Goal: Task Accomplishment & Management: Complete application form

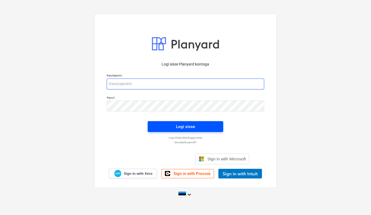
type input "[EMAIL_ADDRESS][DOMAIN_NAME]"
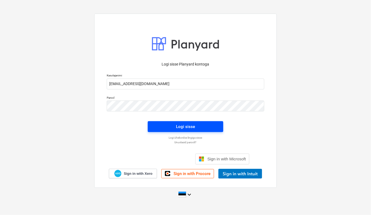
click at [204, 128] on span "Logi sisse" at bounding box center [185, 126] width 62 height 7
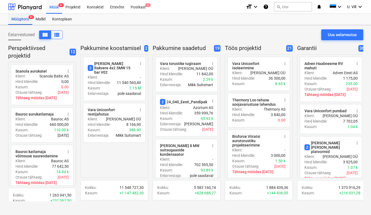
click at [20, 18] on div "Müügitoru 9+" at bounding box center [20, 19] width 24 height 11
click at [53, 8] on div "Müük 9+" at bounding box center [54, 7] width 16 height 14
click at [347, 33] on div "Uus eelarvestus" at bounding box center [342, 34] width 29 height 7
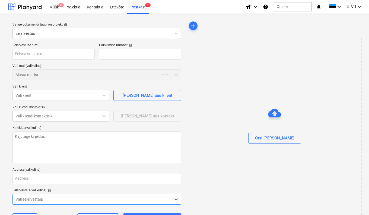
type textarea "x"
type input "QU-0175"
type textarea "x"
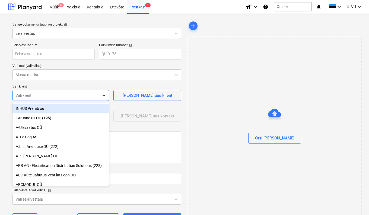
click at [104, 96] on icon at bounding box center [103, 95] width 3 height 2
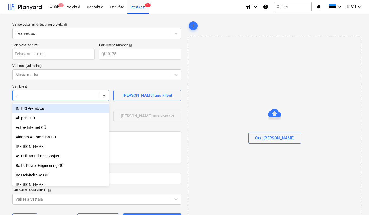
type input "[MEDICAL_DATA]"
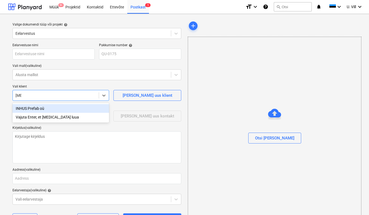
click at [39, 109] on div "INHUS Prefab oü" at bounding box center [60, 108] width 97 height 9
type textarea "x"
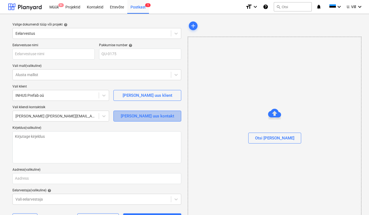
click at [141, 117] on div "[PERSON_NAME] uus kontakt" at bounding box center [147, 115] width 53 height 7
type textarea "x"
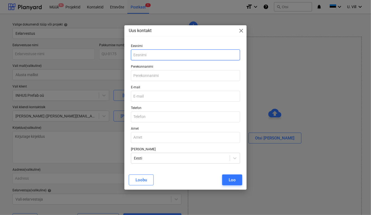
click at [152, 56] on input "text" at bounding box center [185, 54] width 109 height 11
type input "[PERSON_NAME]"
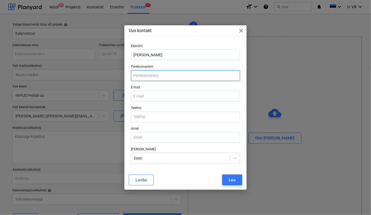
click at [163, 77] on input "text" at bounding box center [185, 75] width 109 height 11
type input "Valge"
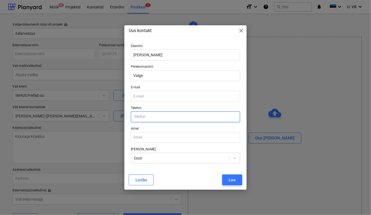
click at [146, 116] on input "text" at bounding box center [185, 116] width 109 height 11
paste input "[PHONE_NUMBER]"
type input "[PHONE_NUMBER]"
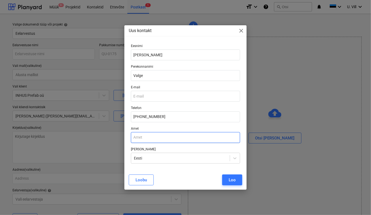
click at [169, 138] on input "text" at bounding box center [185, 137] width 109 height 11
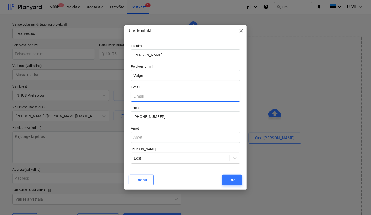
click at [156, 96] on input "email" at bounding box center [185, 96] width 109 height 11
paste input "[PERSON_NAME][EMAIL_ADDRESS][DOMAIN_NAME]"
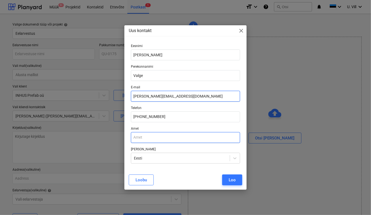
type input "[PERSON_NAME][EMAIL_ADDRESS][DOMAIN_NAME]"
click at [154, 136] on input "text" at bounding box center [185, 137] width 109 height 11
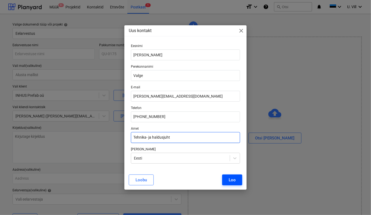
type input "Tehnika- ja haldusjuht"
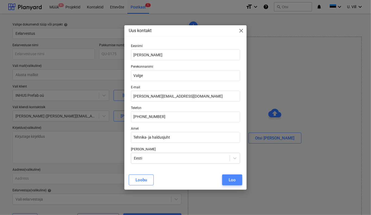
click at [232, 179] on div "Loo" at bounding box center [232, 179] width 7 height 7
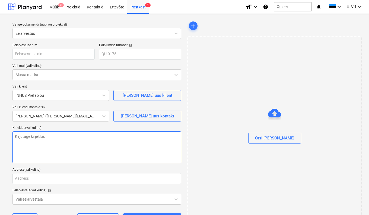
click at [49, 135] on textarea at bounding box center [96, 147] width 169 height 32
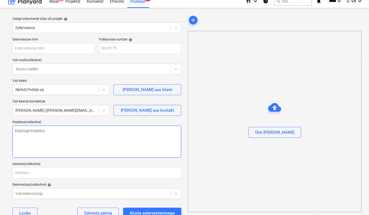
scroll to position [9, 0]
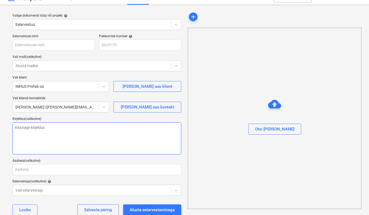
type textarea "x"
type textarea "B"
type textarea "x"
type textarea "Be"
type textarea "x"
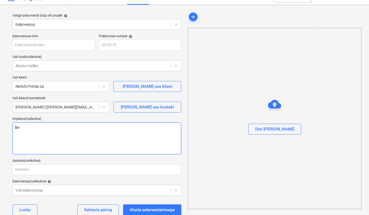
type textarea "Bet"
type textarea "x"
type textarea "Beto"
type textarea "x"
type textarea "Betoo"
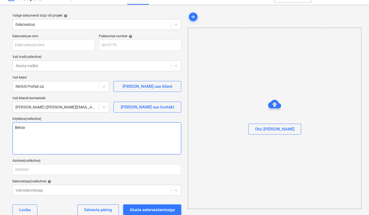
type textarea "x"
type textarea "Betoon"
type textarea "x"
type textarea "Betooni"
type textarea "x"
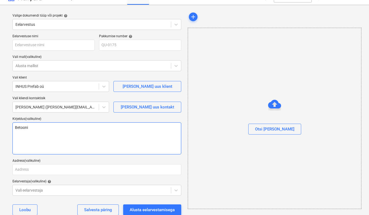
type textarea "Betooni"
type textarea "x"
type textarea "Betooni s"
type textarea "x"
type textarea "Betooni se"
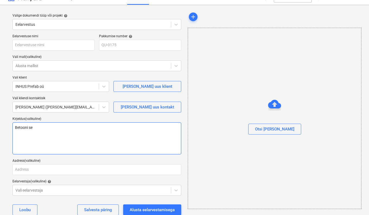
type textarea "x"
type textarea "Betooni seg"
type textarea "x"
type textarea "Betooni segu"
type textarea "x"
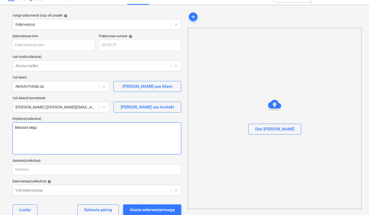
type textarea "Betooni seguv"
type textarea "x"
type textarea "Betooni seguve"
type textarea "x"
type textarea "Betooni seguvee"
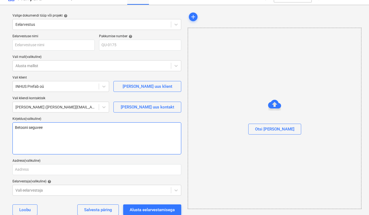
type textarea "x"
type textarea "Betooni seguvee"
type textarea "x"
type textarea "Betooni seguvee t"
type textarea "x"
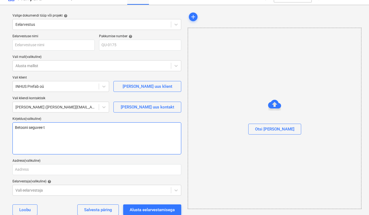
type textarea "Betooni seguvee ta"
type textarea "x"
type textarea "Betooni seguvee tal"
type textarea "x"
type textarea "Betooni seguvee talv"
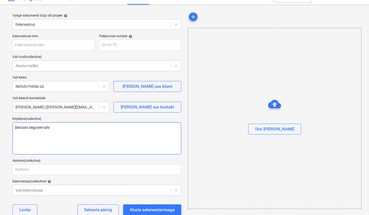
type textarea "x"
type textarea "Betooni seguvee talvi"
type textarea "x"
type textarea "Betooni seguvee talvis"
type textarea "x"
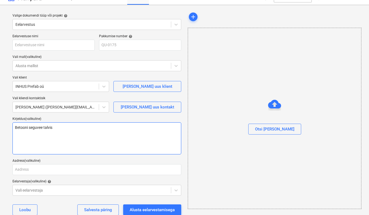
type textarea "Betooni seguvee talvise"
type textarea "x"
type textarea "Betooni seguvee talvisel"
type textarea "x"
type textarea "Betooni seguvee talvisel"
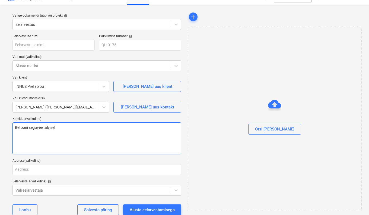
type textarea "x"
type textarea "Betooni seguvee talvisel p"
type textarea "x"
type textarea "Betooni seguvee talvisel pe"
type textarea "x"
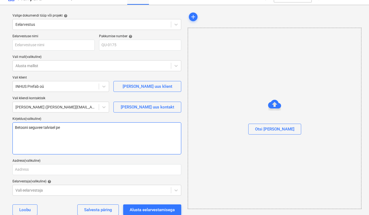
type textarea "Betooni seguvee talvisel per"
type textarea "x"
type textarea "Betooni seguvee talvisel peri"
type textarea "x"
type textarea "Betooni seguvee talvisel perio"
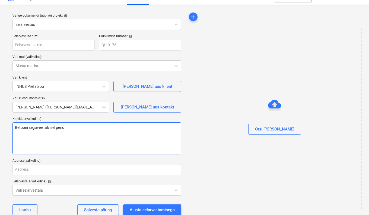
type textarea "x"
type textarea "Betooni seguvee talvisel perioo"
type textarea "x"
type textarea "Betooni seguvee talvisel periood"
type textarea "x"
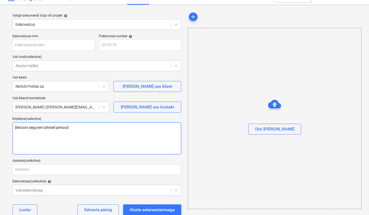
type textarea "Betooni seguvee talvisel perioodi"
type textarea "x"
type textarea "Betooni seguvee talvisel perioodil"
type textarea "x"
type textarea "Betooni seguvee talvisel perioodil"
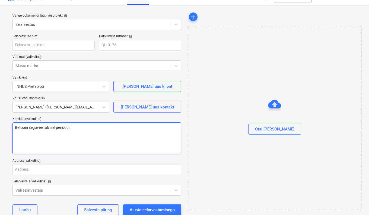
type textarea "x"
type textarea "Betooni seguvee talvisel perioodil t"
type textarea "x"
type textarea "Betooni seguvee talvisel perioodil te"
type textarea "x"
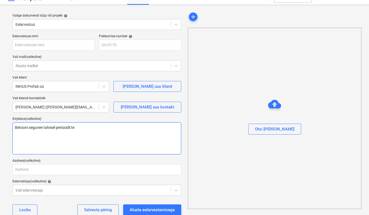
type textarea "Betooni seguvee talvisel perioodil tem"
type textarea "x"
type textarea "Betooni seguvee talvisel perioodil temp"
type textarea "x"
type textarea "Betooni seguvee talvisel perioodil tempe"
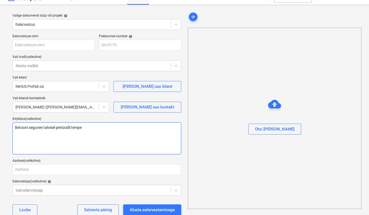
type textarea "x"
type textarea "Betooni seguvee talvisel perioodil temper"
type textarea "x"
type textarea "Betooni seguvee talvisel perioodil tempera"
type textarea "x"
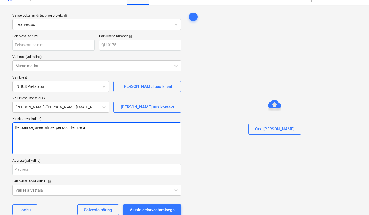
type textarea "Betooni seguvee talvisel perioodil temperat"
type textarea "x"
type textarea "Betooni seguvee talvisel perioodil temperatu"
type textarea "x"
type textarea "Betooni seguvee talvisel perioodil temperatuu"
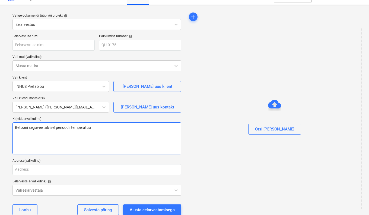
type textarea "x"
type textarea "Betooni seguvee talvisel perioodil temperatuur"
type textarea "x"
type textarea "Betooni seguvee talvisel perioodil temperatuuri"
type textarea "x"
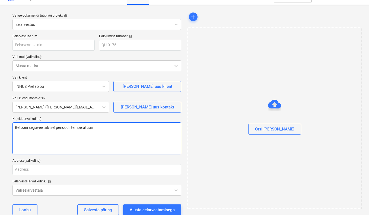
type textarea "Betooni seguvee talvisel perioodil temperatuuri"
type textarea "x"
type textarea "Betooni seguvee talvisel perioodil temperatuuri t"
type textarea "x"
type textarea "Betooni seguvee talvisel perioodil temperatuuri tõ"
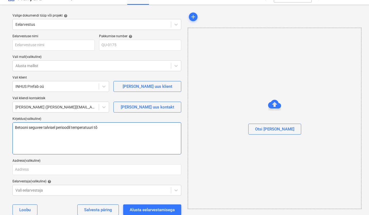
type textarea "x"
type textarea "Betooni seguvee talvisel perioodil temperatuuri tõs"
type textarea "x"
type textarea "Betooni seguvee talvisel perioodil temperatuuri tõst"
type textarea "x"
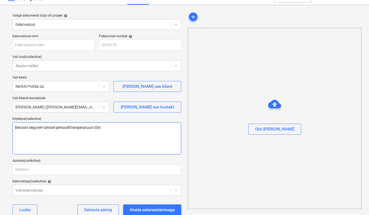
type textarea "Betooni seguvee talvisel perioodil temperatuuri tõstm"
type textarea "x"
type textarea "Betooni seguvee talvisel perioodil temperatuuri tõstmi"
type textarea "x"
type textarea "Betooni seguvee talvisel perioodil temperatuuri tõstmin"
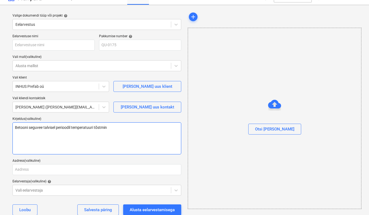
type textarea "x"
type textarea "Betooni seguvee talvisel perioodil temperatuuri tõstmine"
type textarea "x"
type textarea "Betooni seguvee talvisel perioodil temperatuuri tõstmine"
type textarea "x"
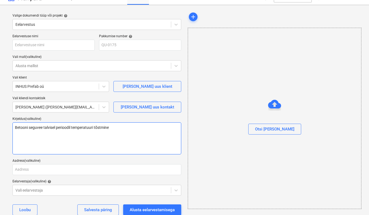
type textarea "Betooni seguvee talvisel perioodil temperatuuri tõstmine 7"
type textarea "x"
type textarea "Betooni seguvee talvisel perioodil temperatuuri tõstmine 72"
type textarea "x"
type textarea "Betooni seguvee talvisel perioodil temperatuuri tõstmine 72"
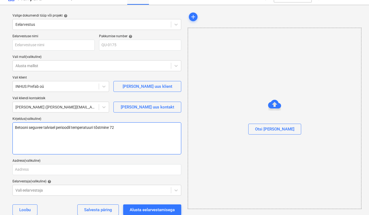
type textarea "x"
type textarea "Betooni seguvee talvisel perioodil temperatuuri tõstmine 72 k"
type textarea "x"
type textarea "Betooni seguvee talvisel perioodil temperatuuri tõstmine 72 kr"
type textarea "x"
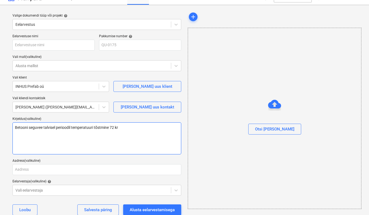
type textarea "Betooni seguvee talvisel perioodil temperatuuri tõstmine 72 kra"
type textarea "x"
type textarea "Betooni seguvee talvisel perioodil temperatuuri tõstmine 72 kraa"
type textarea "x"
type textarea "Betooni seguvee talvisel perioodil temperatuuri tõstmine 72 kraad"
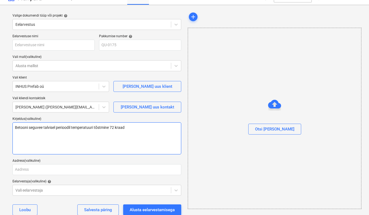
type textarea "x"
type textarea "Betooni seguvee talvisel perioodil temperatuuri tõstmine 72 kraadi"
type textarea "x"
type textarea "Betooni seguvee talvisel perioodil temperatuuri tõstmine 72 kraadin"
type textarea "x"
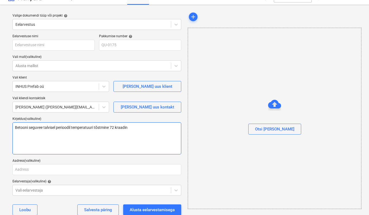
type textarea "Betooni seguvee talvisel perioodil temperatuuri tõstmine 72 kraadini"
type textarea "x"
type textarea "Betooni seguvee talvisel perioodil temperatuuri tõstmine 72 kraadini."
type textarea "x"
type textarea "Betooni seguvee talvisel perioodil temperatuuri tõstmine 72 kraadini."
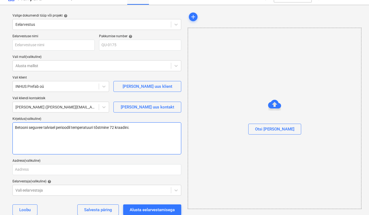
type textarea "x"
type textarea "Betooni seguvee talvisel perioodil temperatuuri tõstmine 72 kraadini. S"
type textarea "x"
type textarea "Betooni seguvee talvisel perioodil temperatuuri tõstmine 72 kraadini. Se"
type textarea "x"
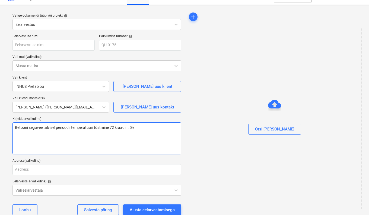
type textarea "Betooni seguvee talvisel perioodil temperatuuri tõstmine 72 kraadini. Sel"
type textarea "x"
type textarea "Betooni seguvee talvisel perioodil temperatuuri tõstmine 72 kraadini. Sell"
type textarea "x"
type textarea "Betooni seguvee talvisel perioodil temperatuuri tõstmine 72 kraadini. Selle"
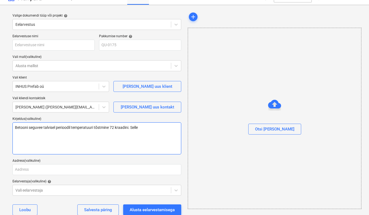
type textarea "x"
type textarea "Betooni seguvee talvisel perioodil temperatuuri tõstmine 72 kraadini. [PERSON_N…"
type textarea "x"
type textarea "Betooni seguvee talvisel perioodil temperatuuri tõstmine 72 kraadini. Selle"
type textarea "x"
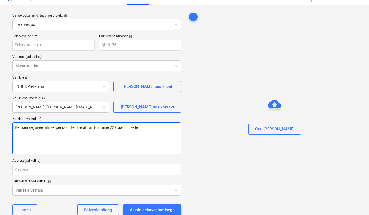
type textarea "Betooni seguvee talvisel perioodil temperatuuri tõstmine 72 kraadini. Sell"
type textarea "x"
type textarea "Betooni seguvee talvisel perioodil temperatuuri tõstmine 72 kraadini. Sel"
type textarea "x"
type textarea "Betooni seguvee talvisel perioodil temperatuuri tõstmine 72 kraadini. Se"
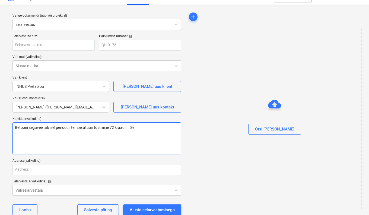
type textarea "x"
type textarea "Betooni seguvee talvisel perioodil temperatuuri tõstmine 72 kraadini. S"
type textarea "x"
type textarea "Betooni seguvee talvisel perioodil temperatuuri tõstmine 72 kraadini."
type textarea "x"
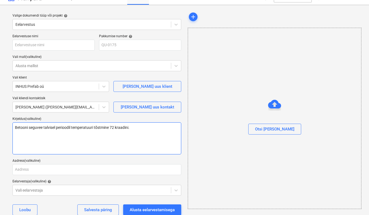
type textarea "Betooni seguvee talvisel perioodil temperatuuri tõstmine 72 kraadini. L"
type textarea "x"
type textarea "Betooni seguvee talvisel perioodil temperatuuri tõstmine 72 kraadini. La"
type textarea "x"
type textarea "Betooni seguvee talvisel perioodil temperatuuri tõstmine 72 kraadini. Lah"
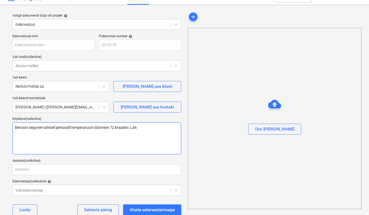
type textarea "x"
type textarea "Betooni seguvee talvisel perioodil temperatuuri tõstmine 72 kraadini. Lahe"
type textarea "x"
type textarea "Betooni seguvee talvisel perioodil temperatuuri tõstmine 72 kraadini. [GEOGRAPH…"
type textarea "x"
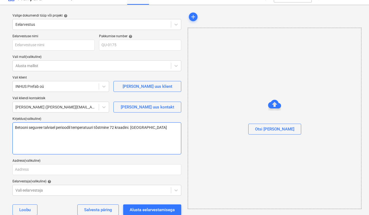
type textarea "Betooni seguvee talvisel perioodil temperatuuri tõstmine 72 kraadini. Lahend"
type textarea "x"
type textarea "Betooni seguvee talvisel perioodil temperatuuri tõstmine 72 kraadini. Lahendu"
type textarea "x"
type textarea "Betooni seguvee talvisel perioodil temperatuuri tõstmine 72 kraadini. Lahendus"
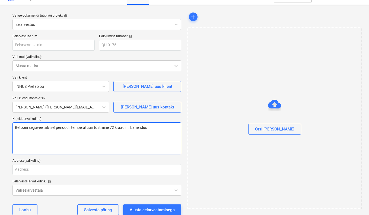
type textarea "x"
type textarea "Betooni seguvee talvisel perioodil temperatuuri tõstmine 72 kraadini. Lahendus"
type textarea "x"
type textarea "Betooni seguvee talvisel perioodil temperatuuri tõstmine 72 kraadini. Lahendus e"
type textarea "x"
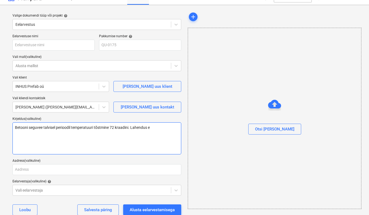
type textarea "Betooni seguvee talvisel perioodil temperatuuri tõstmine 72 kraadini. Lahendus …"
type textarea "x"
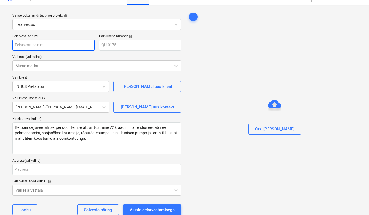
click at [57, 44] on input "text" at bounding box center [53, 45] width 82 height 11
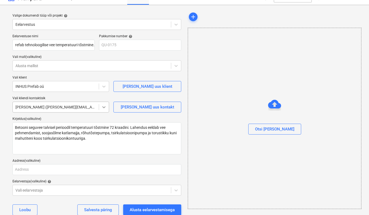
scroll to position [0, 0]
click at [105, 107] on icon at bounding box center [103, 107] width 3 height 2
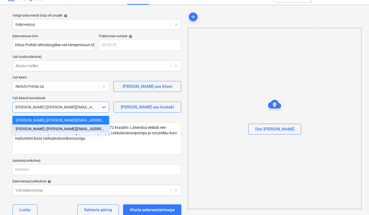
click at [69, 128] on div "[PERSON_NAME] ([PERSON_NAME][EMAIL_ADDRESS][DOMAIN_NAME])" at bounding box center [60, 128] width 97 height 9
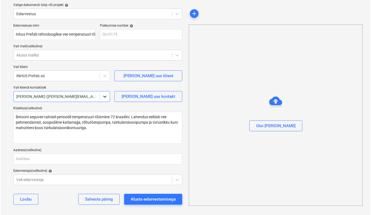
scroll to position [22, 0]
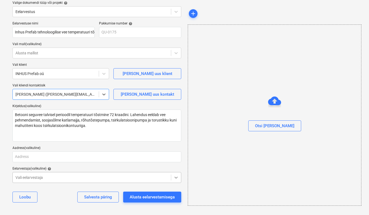
click at [177, 177] on icon at bounding box center [175, 176] width 5 height 5
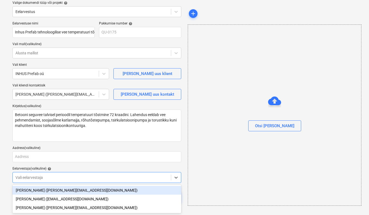
click at [204, 152] on div "Otsi [PERSON_NAME]" at bounding box center [275, 114] width 174 height 181
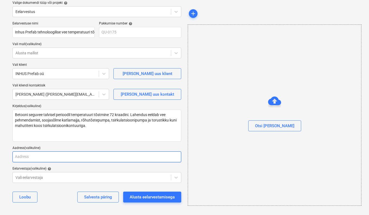
click at [119, 158] on input "text" at bounding box center [96, 156] width 169 height 11
click at [104, 155] on input "text" at bounding box center [96, 156] width 169 height 11
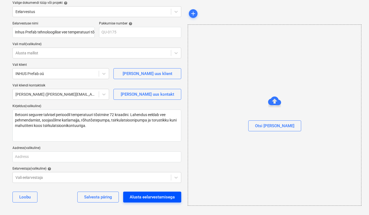
click at [152, 197] on div "Alusta eelarvestamisega" at bounding box center [152, 196] width 45 height 7
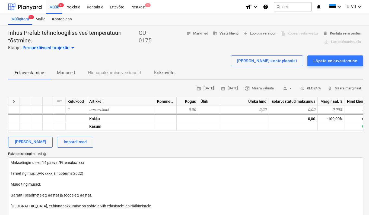
click at [225, 34] on span "business Vaata klienti" at bounding box center [225, 33] width 26 height 6
